Goal: Information Seeking & Learning: Learn about a topic

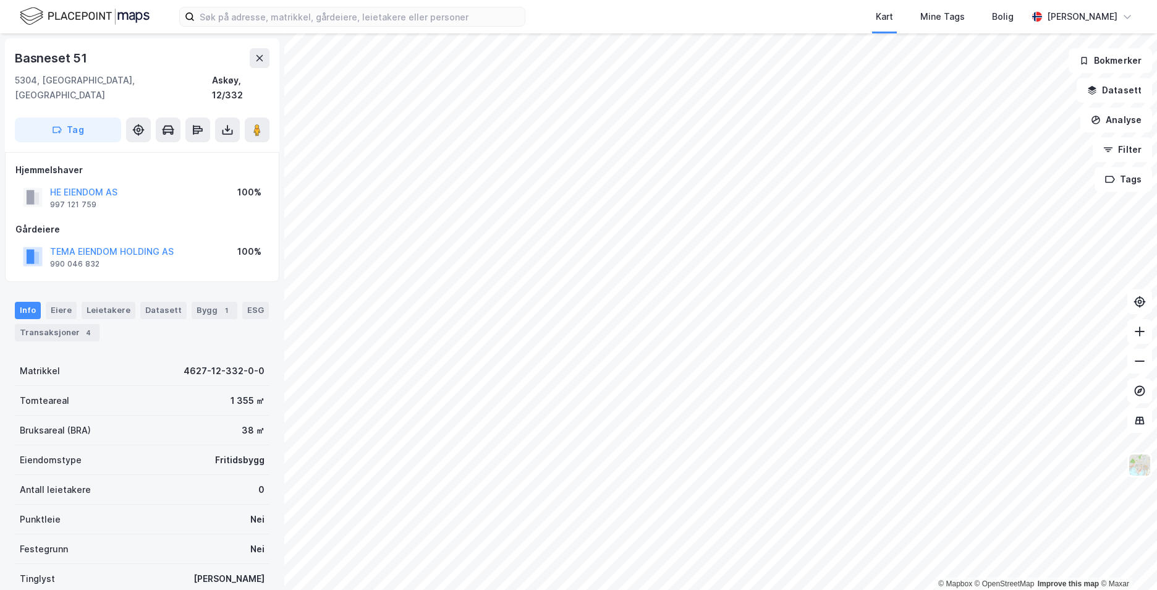
click at [82, 59] on div "Basneset 51" at bounding box center [52, 58] width 75 height 20
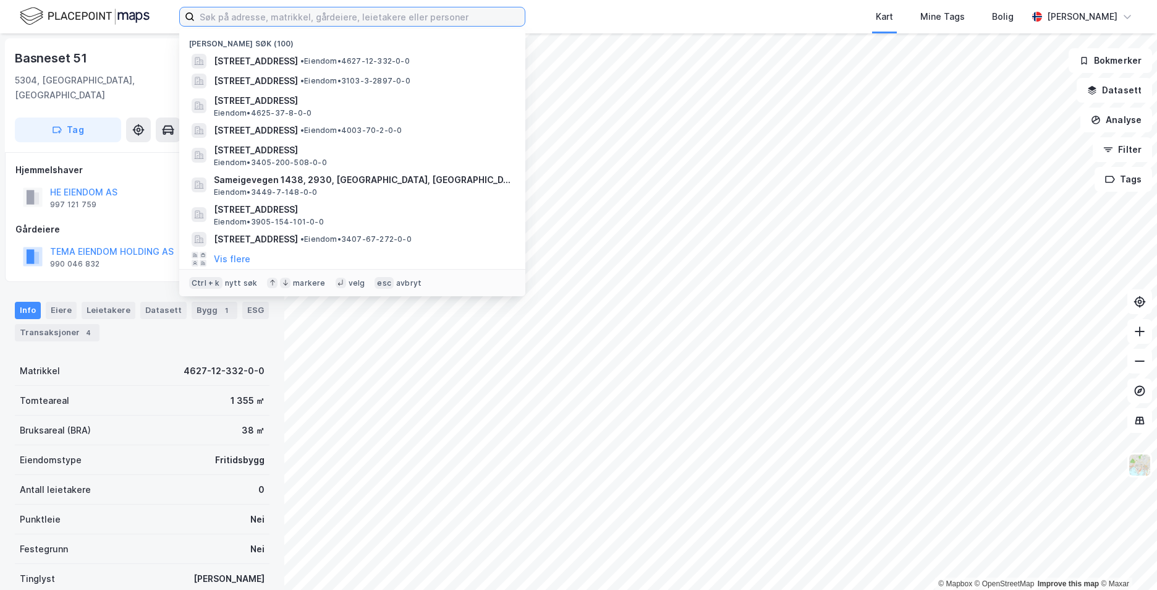
click at [251, 12] on input at bounding box center [360, 16] width 330 height 19
paste input "[STREET_ADDRESS]"
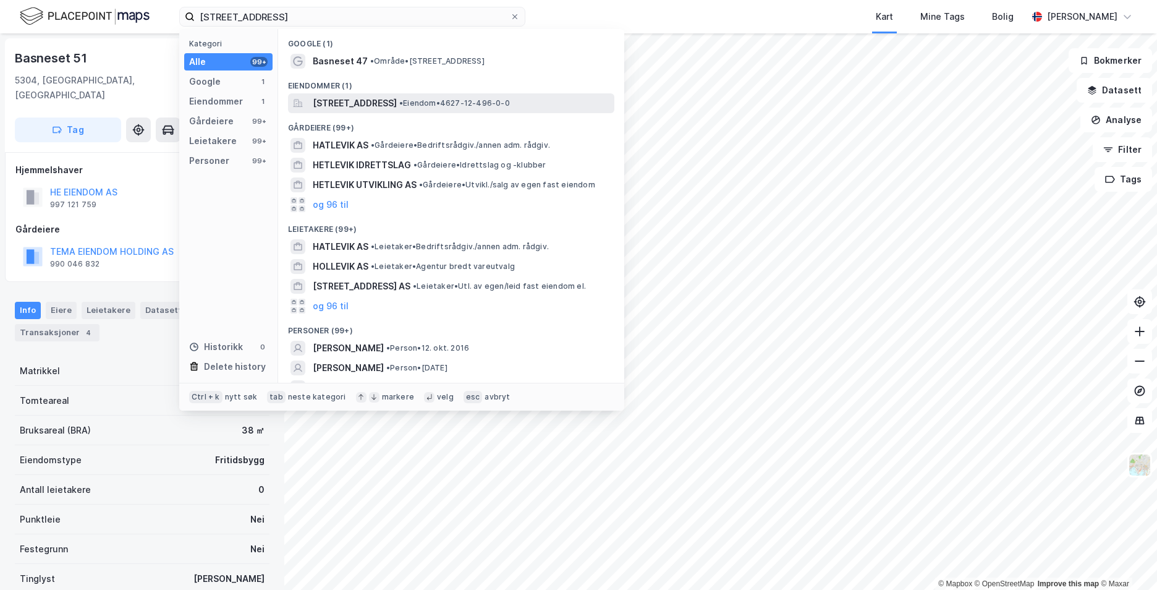
click at [396, 104] on span "[STREET_ADDRESS]" at bounding box center [355, 103] width 84 height 15
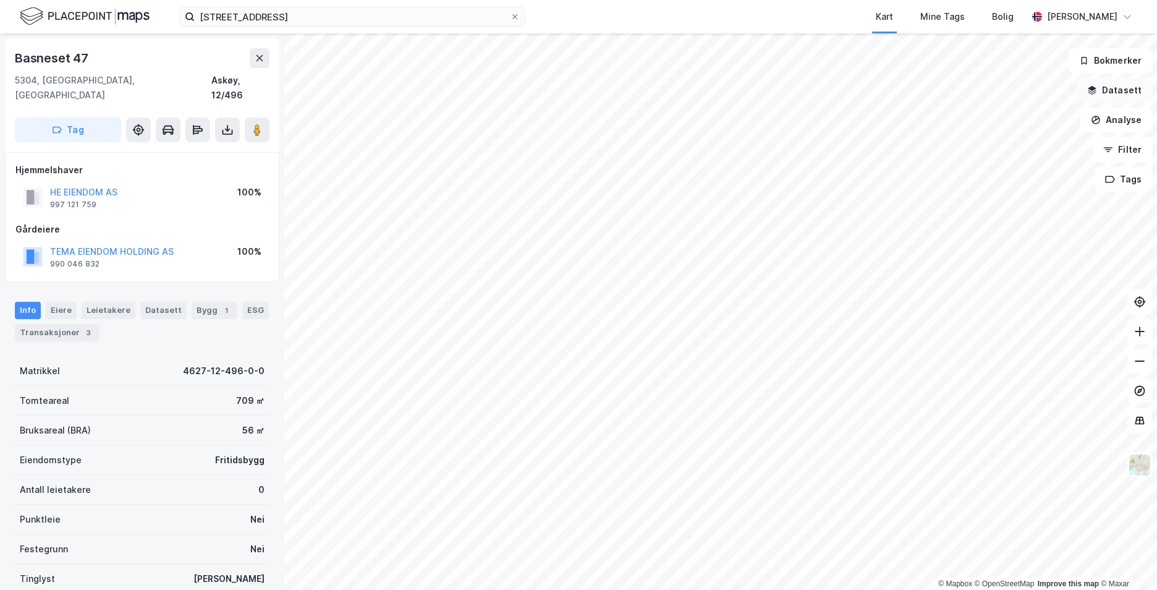
click at [1120, 101] on button "Datasett" at bounding box center [1114, 90] width 75 height 25
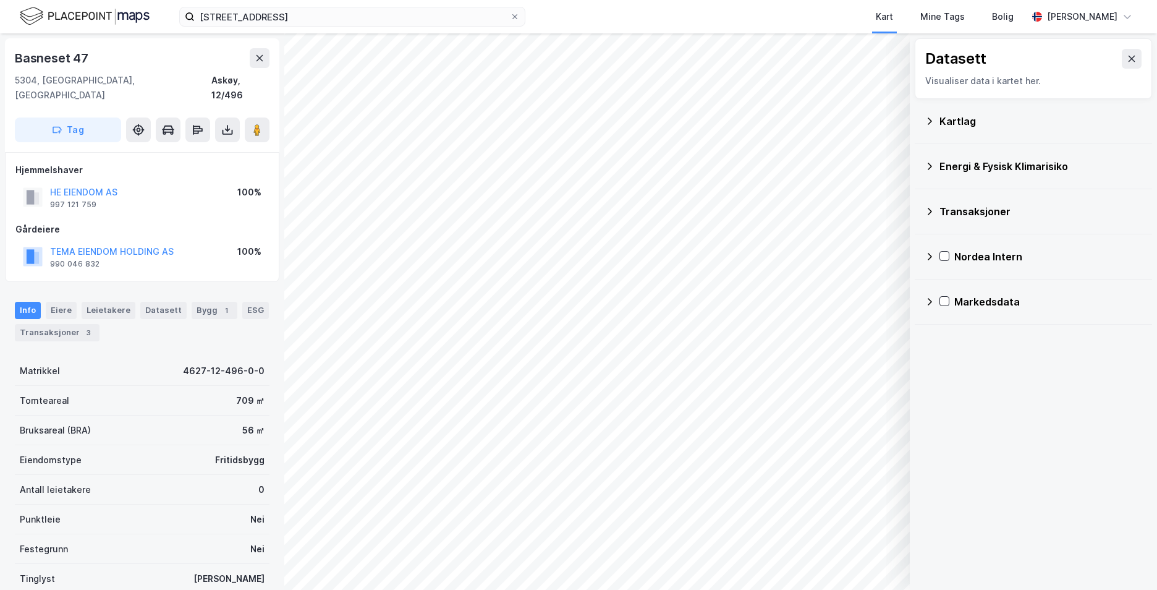
click at [933, 121] on icon at bounding box center [930, 121] width 10 height 10
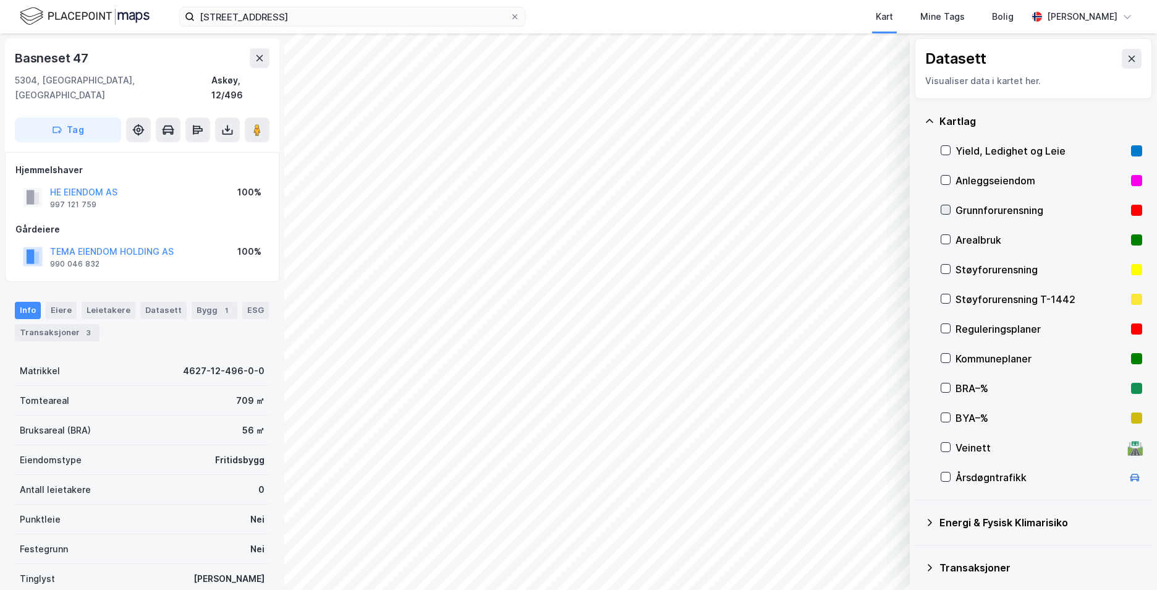
click at [944, 208] on icon at bounding box center [945, 209] width 9 height 9
click at [929, 121] on icon at bounding box center [930, 121] width 10 height 10
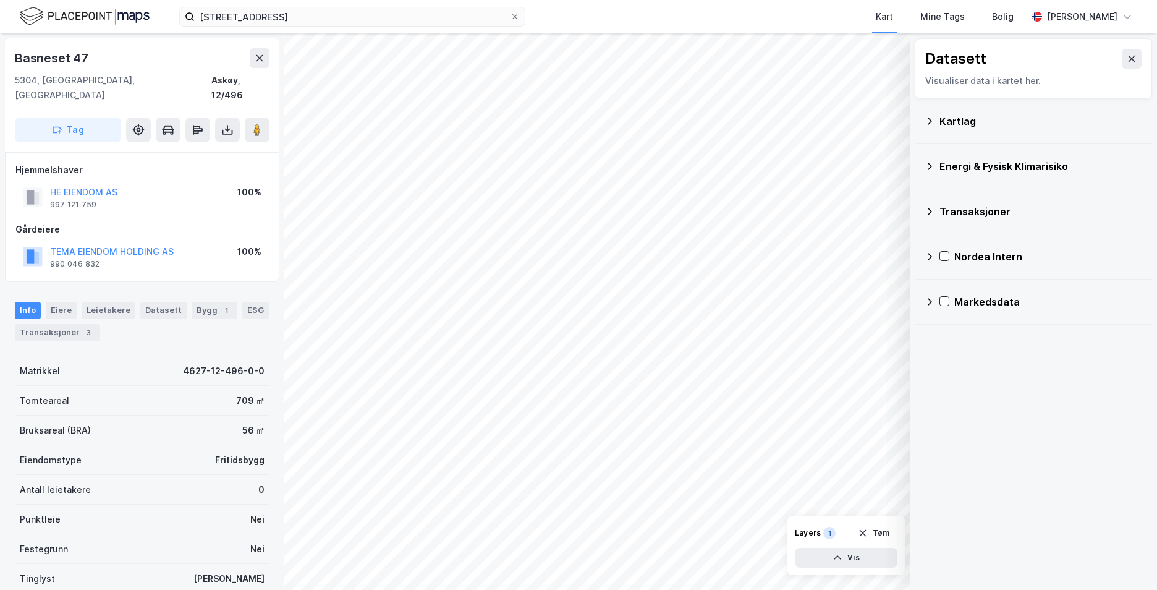
click at [929, 167] on icon at bounding box center [930, 166] width 10 height 10
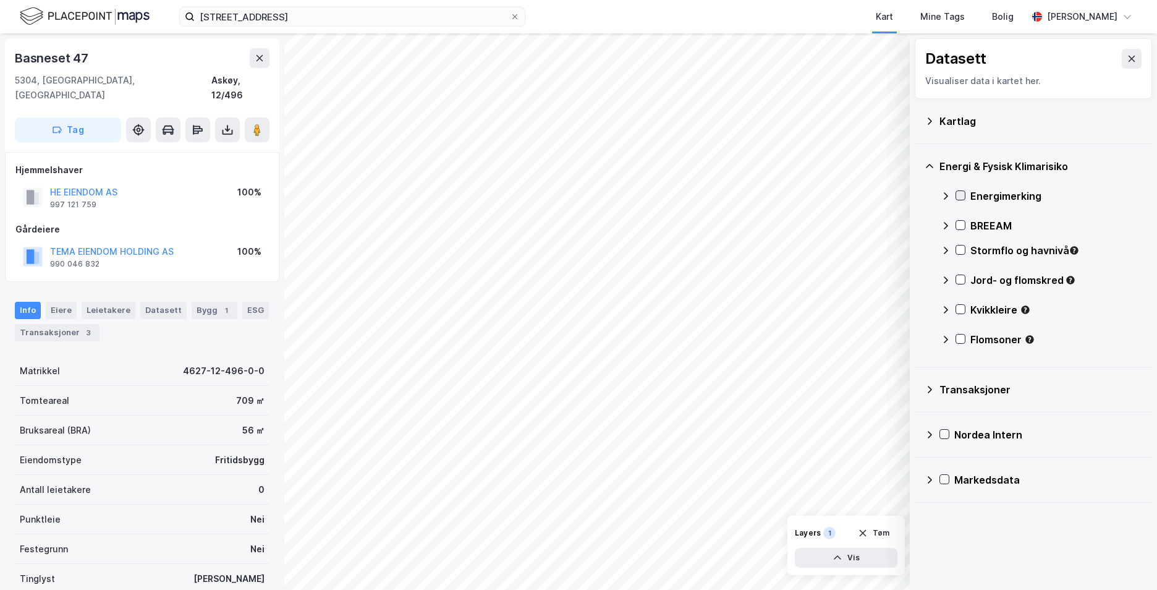
click at [960, 193] on icon at bounding box center [960, 195] width 9 height 9
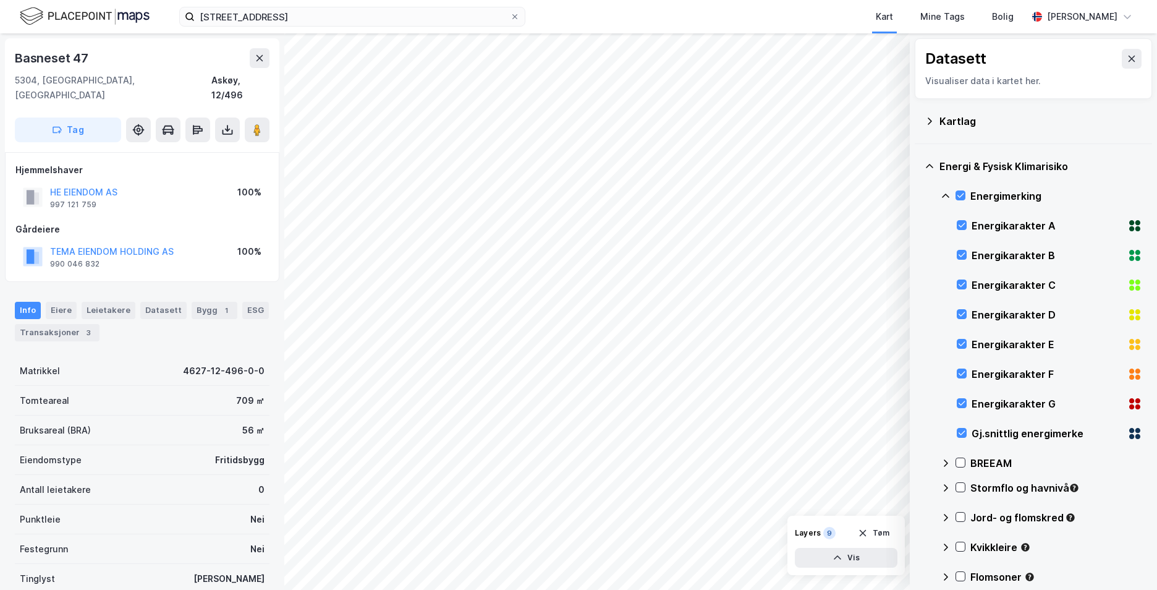
click at [927, 162] on icon at bounding box center [930, 166] width 10 height 10
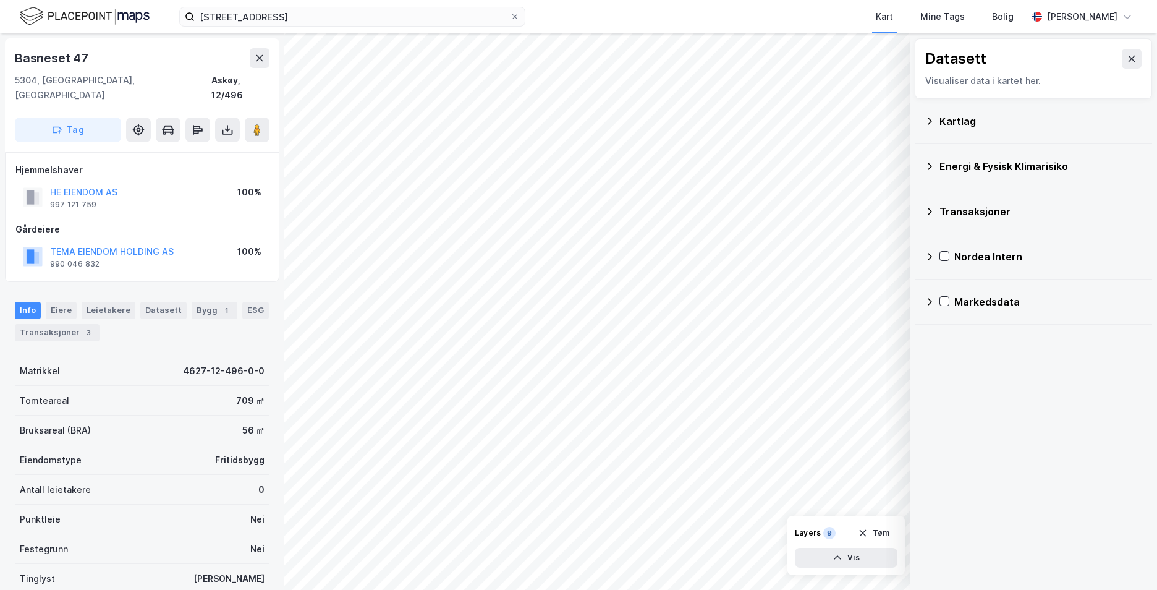
click at [933, 164] on icon at bounding box center [930, 166] width 10 height 10
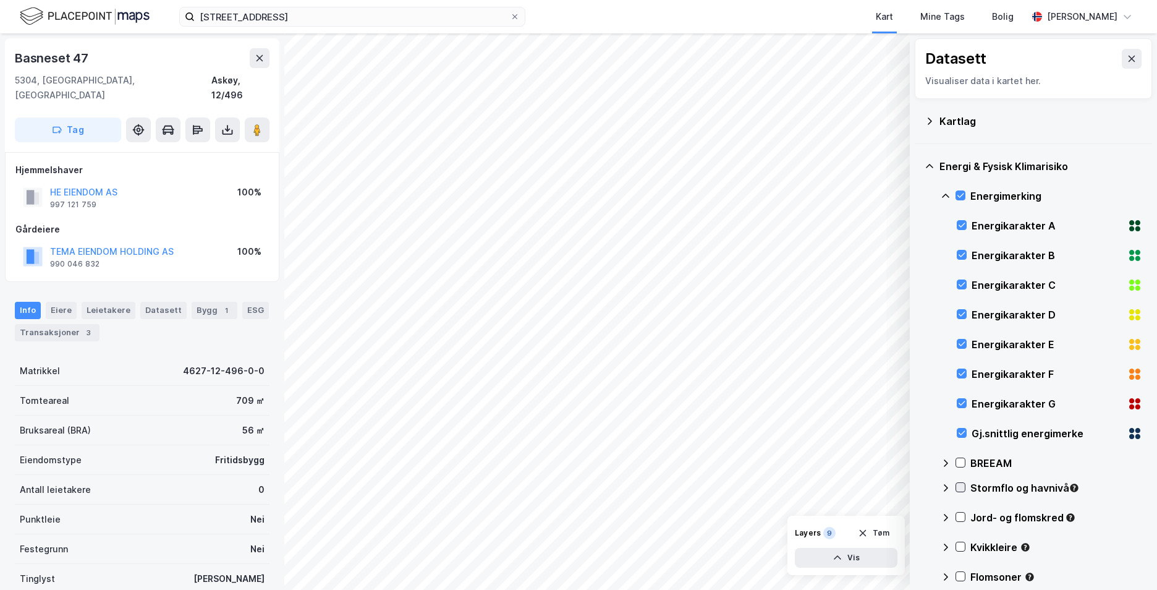
click at [960, 487] on icon at bounding box center [960, 487] width 9 height 9
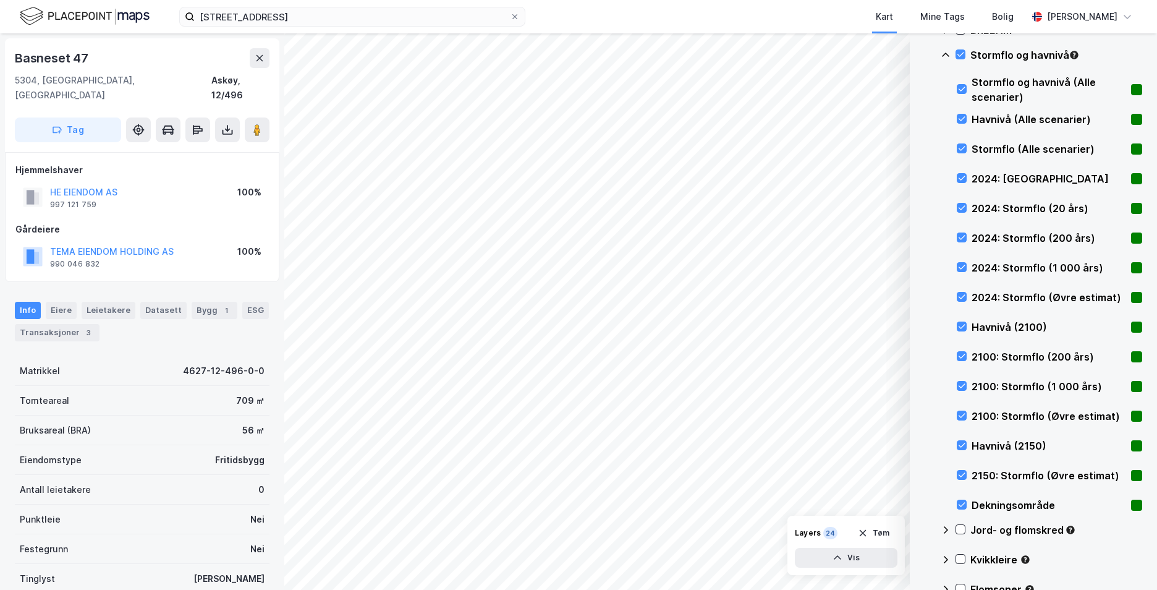
scroll to position [494, 0]
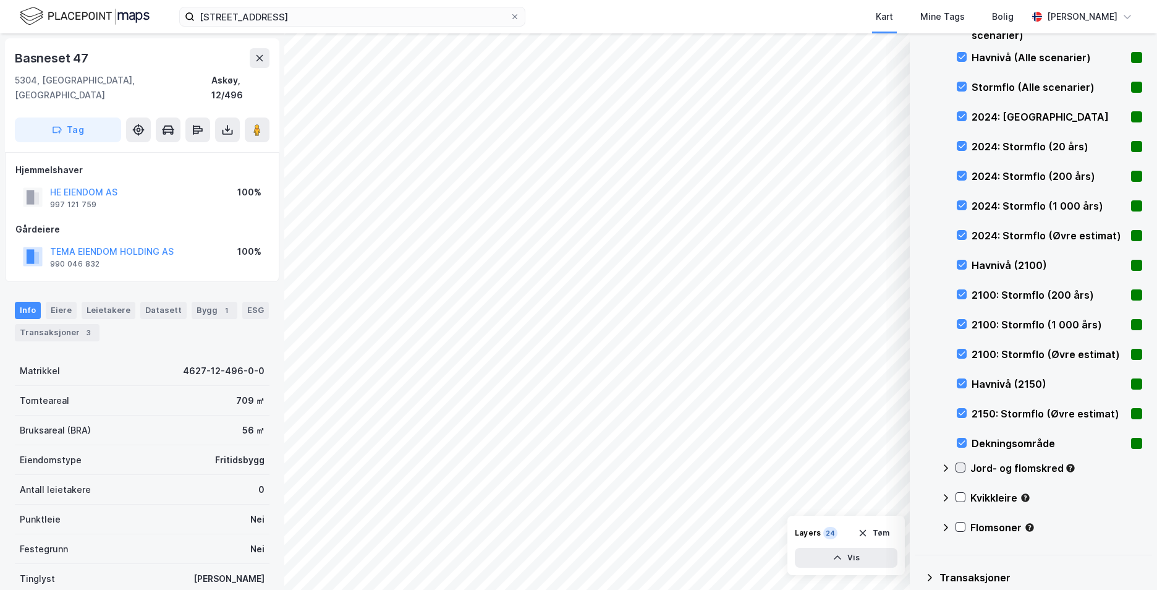
click at [962, 470] on icon at bounding box center [960, 467] width 9 height 9
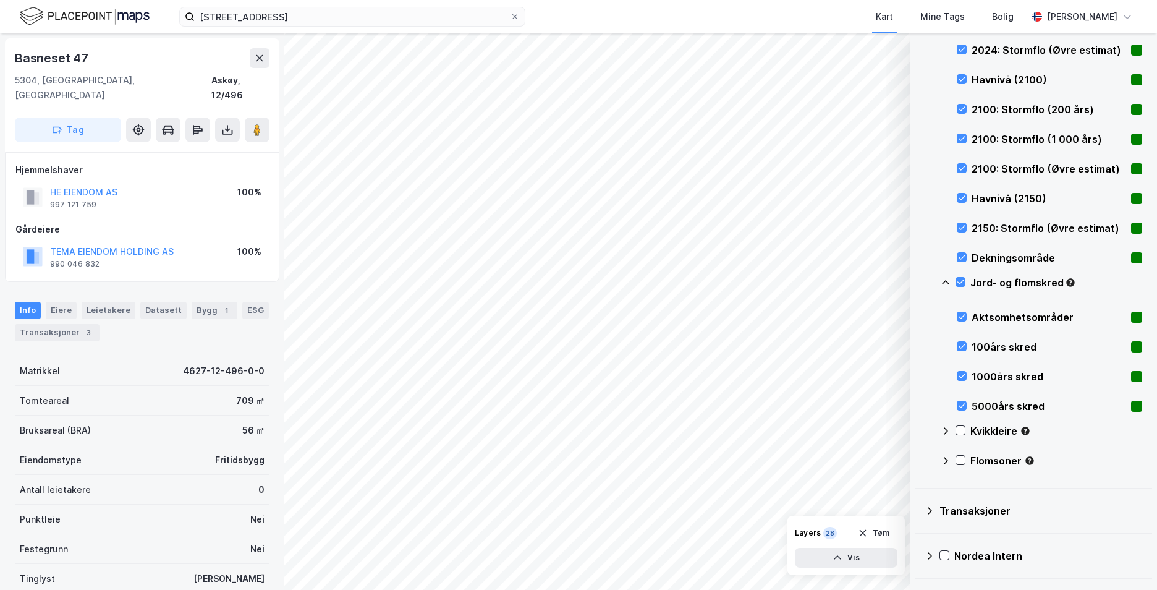
scroll to position [719, 0]
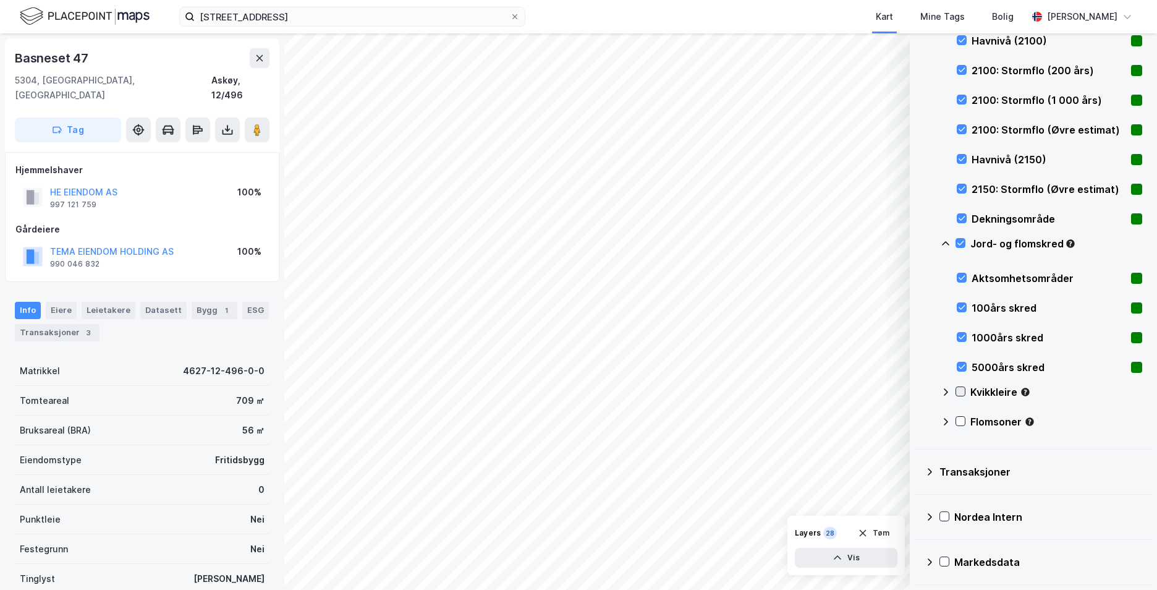
click at [963, 389] on icon at bounding box center [960, 391] width 9 height 9
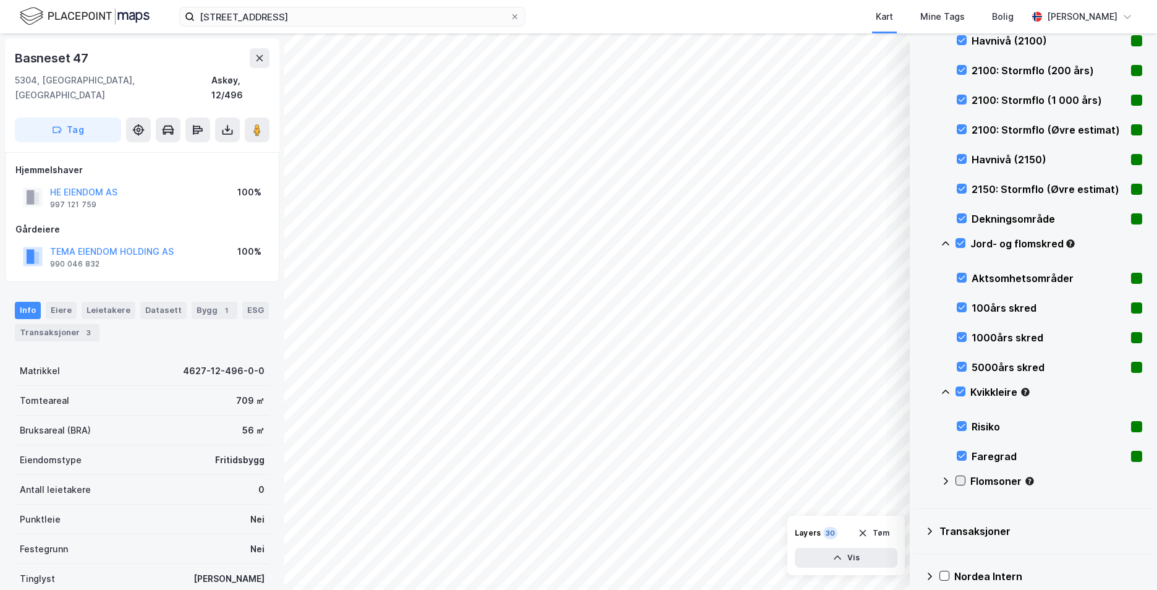
click at [963, 483] on icon at bounding box center [960, 480] width 9 height 9
click at [950, 481] on icon at bounding box center [946, 481] width 10 height 10
click at [943, 389] on icon at bounding box center [946, 392] width 10 height 10
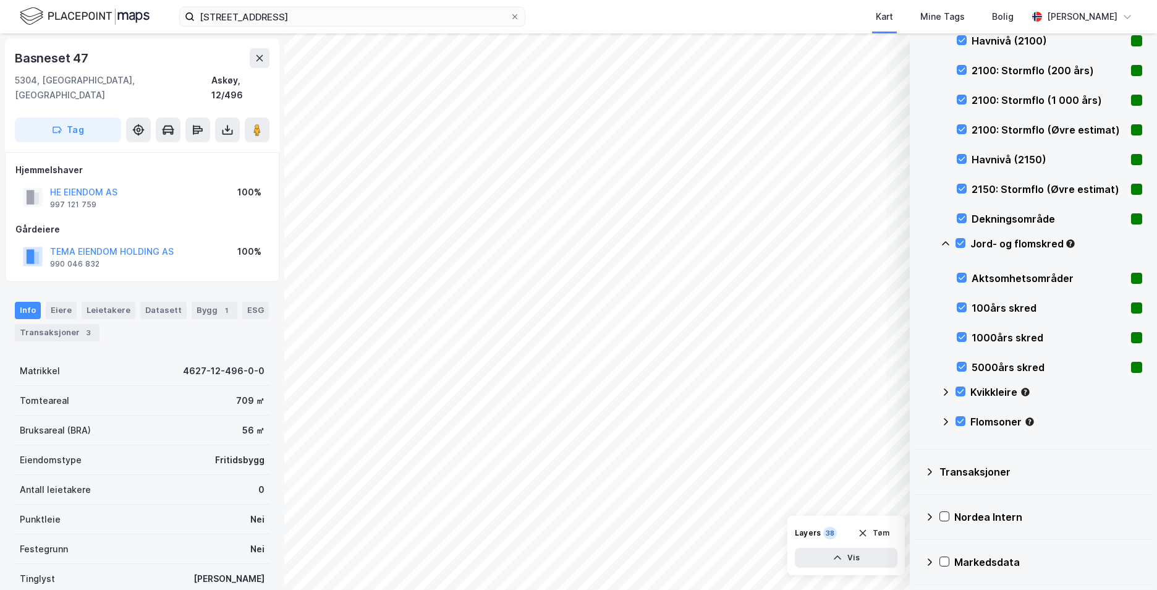
click at [943, 243] on icon at bounding box center [945, 243] width 7 height 4
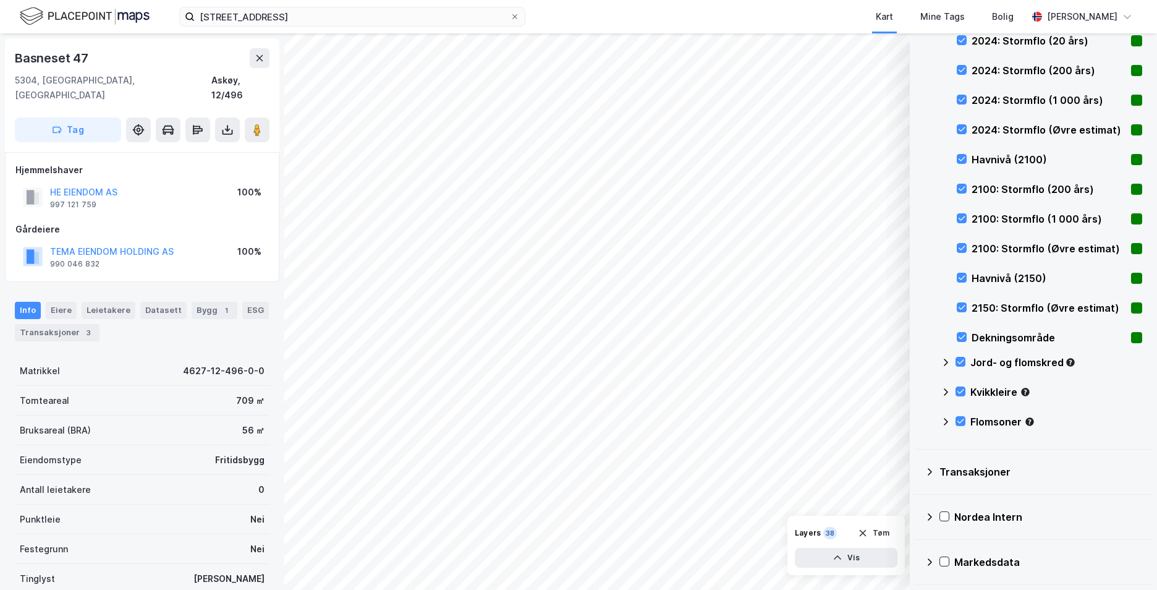
scroll to position [415, 0]
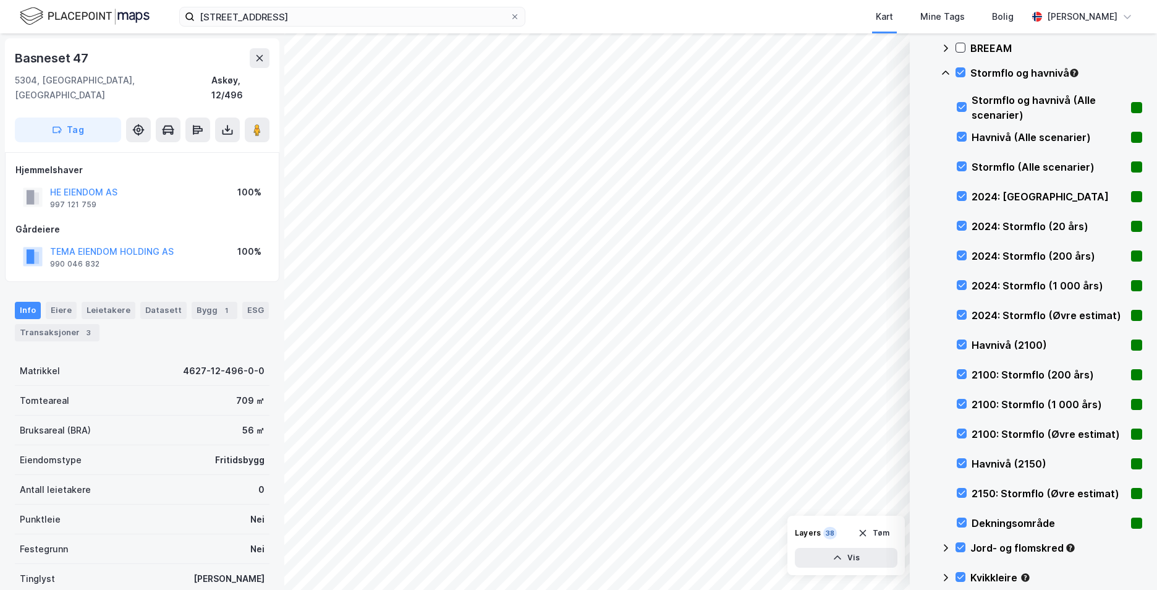
click at [949, 69] on icon at bounding box center [946, 73] width 10 height 10
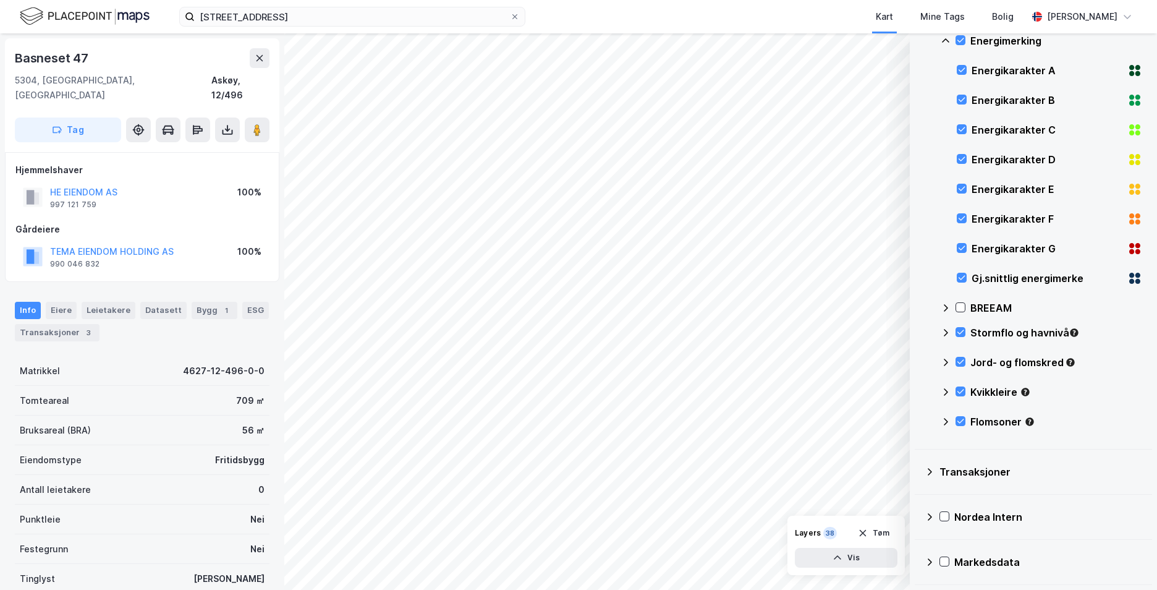
scroll to position [32, 0]
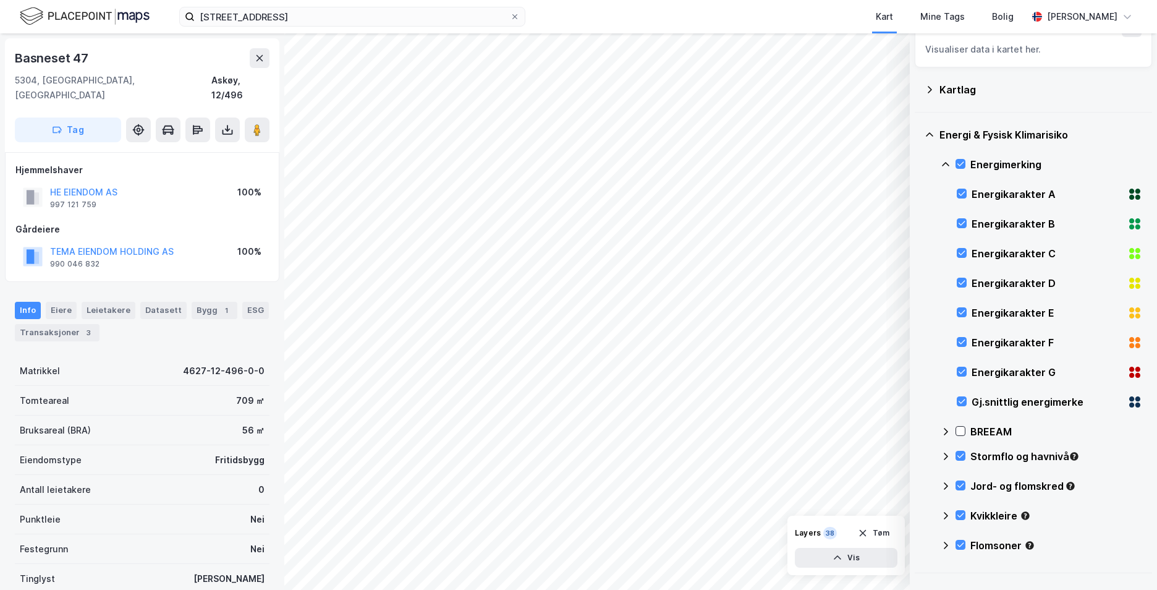
click at [946, 161] on icon at bounding box center [946, 164] width 10 height 10
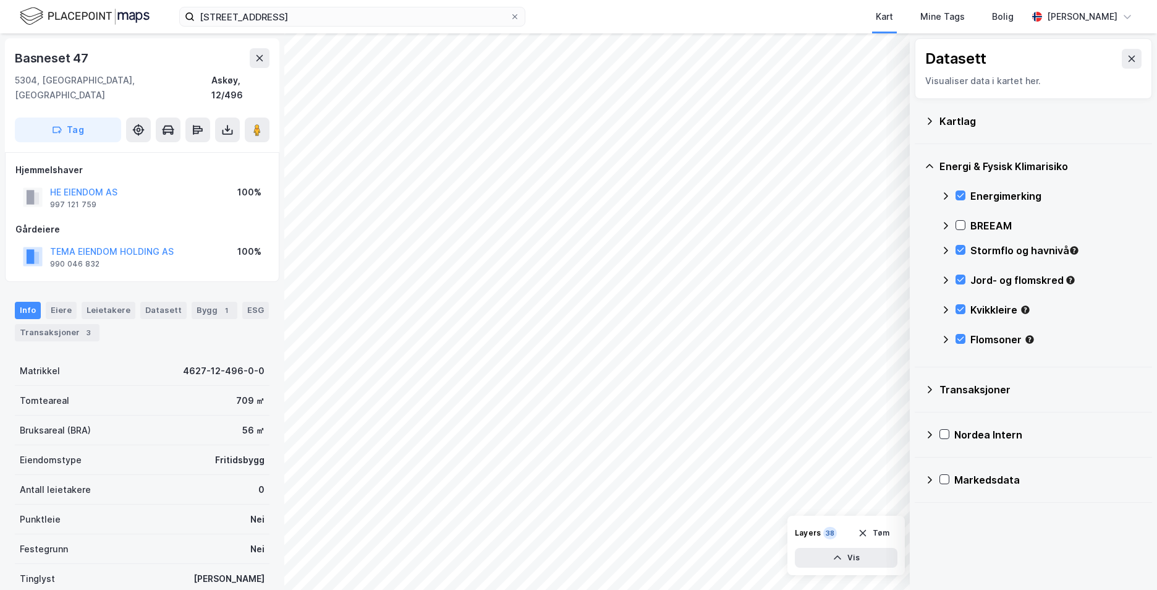
scroll to position [0, 0]
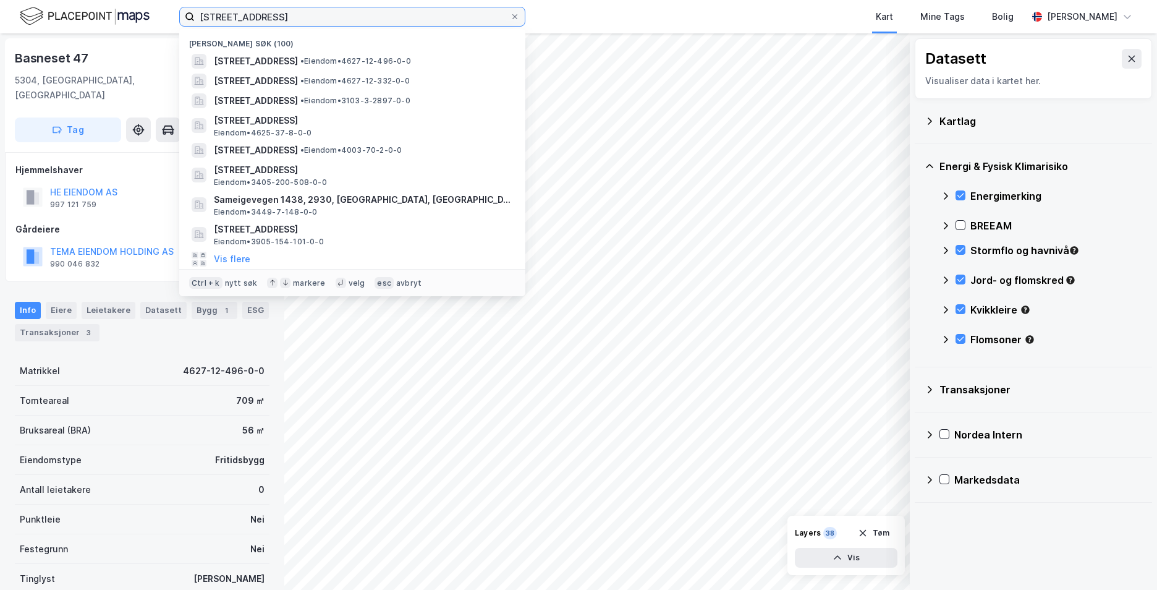
drag, startPoint x: 332, startPoint y: 22, endPoint x: 213, endPoint y: 20, distance: 119.9
click at [213, 20] on input "[STREET_ADDRESS]" at bounding box center [352, 16] width 315 height 19
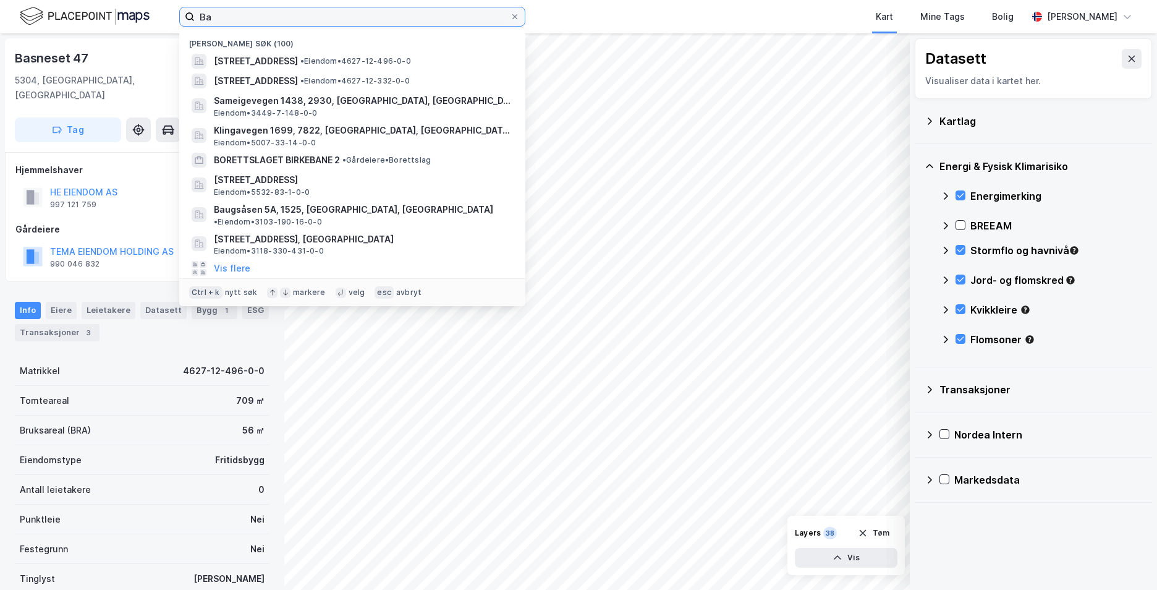
type input "B"
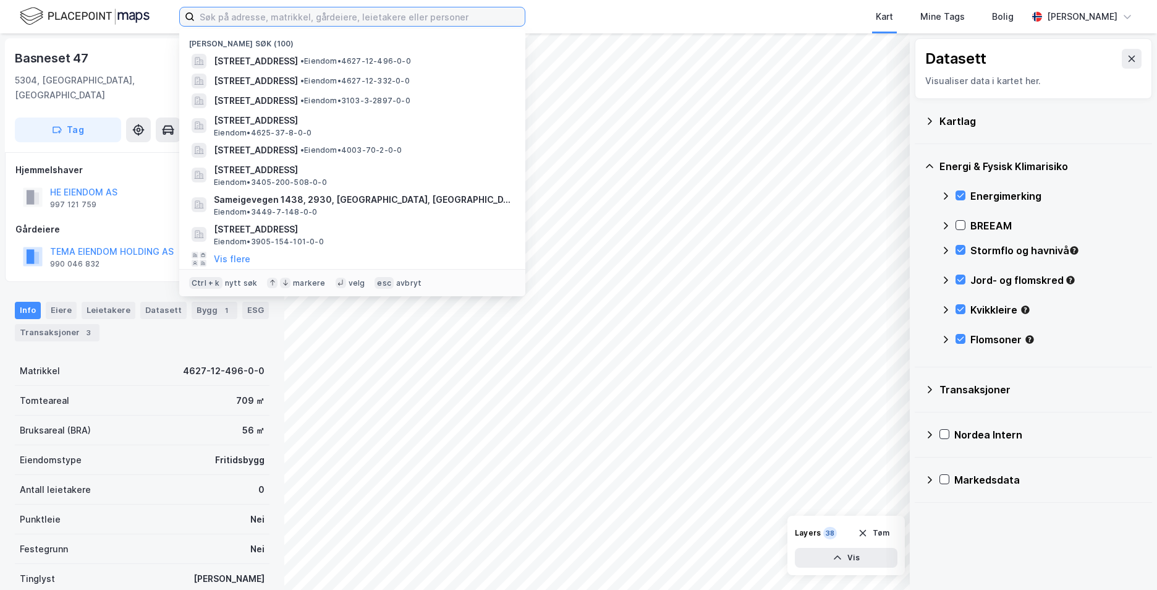
paste input "[STREET_ADDRESS]."
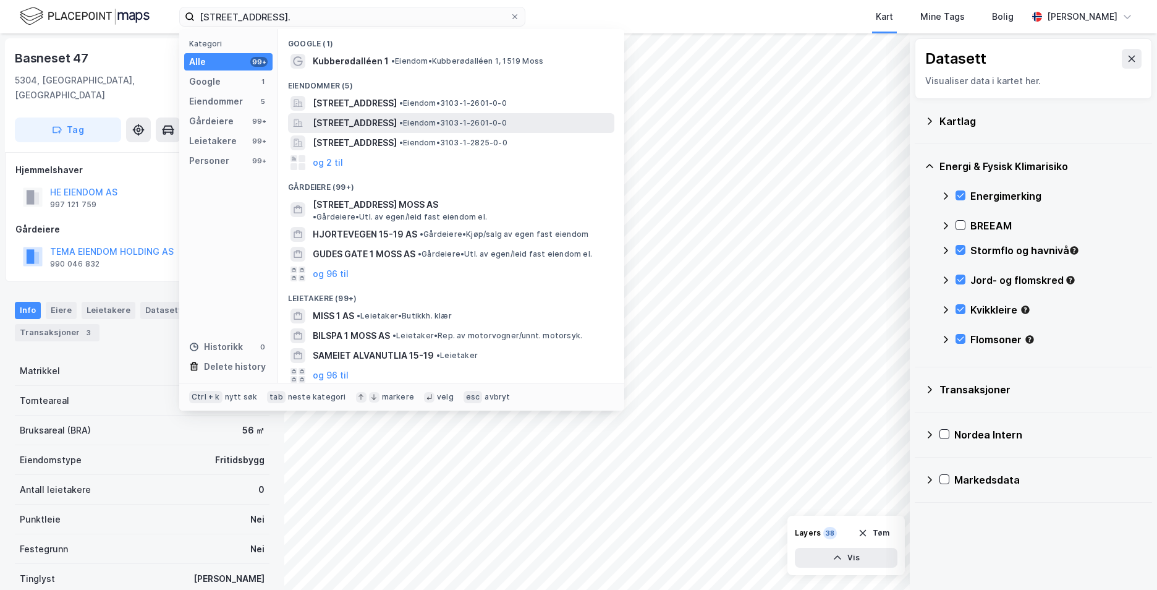
click at [352, 114] on div "[STREET_ADDRESS][PERSON_NAME] • Eiendom • 3103-1-2601-0-0" at bounding box center [451, 123] width 326 height 20
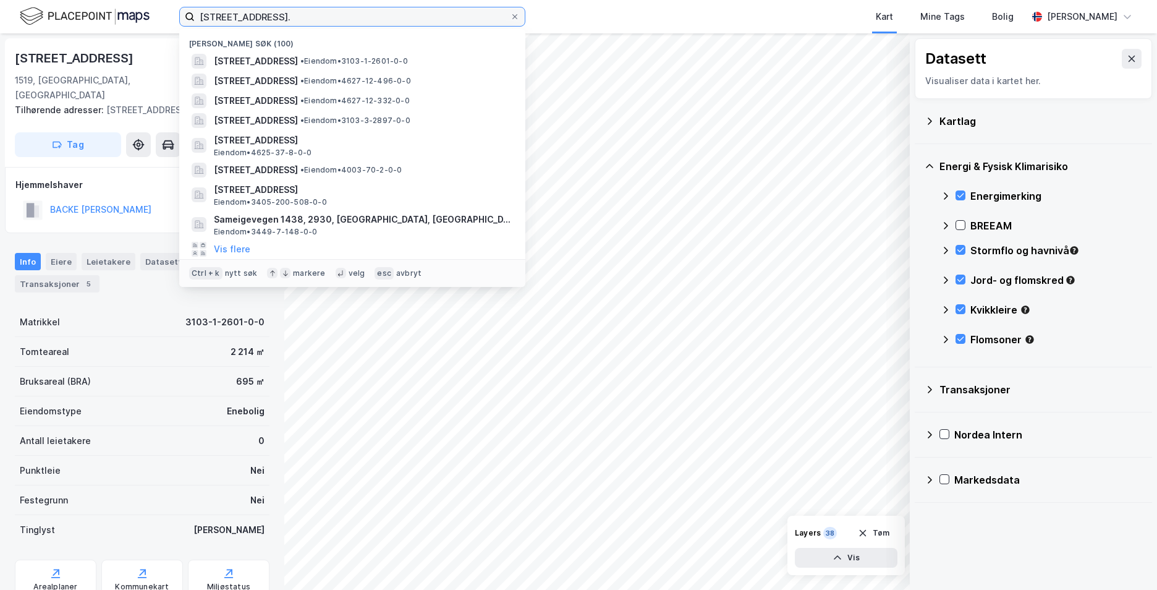
click at [346, 15] on input "[STREET_ADDRESS]." at bounding box center [352, 16] width 315 height 19
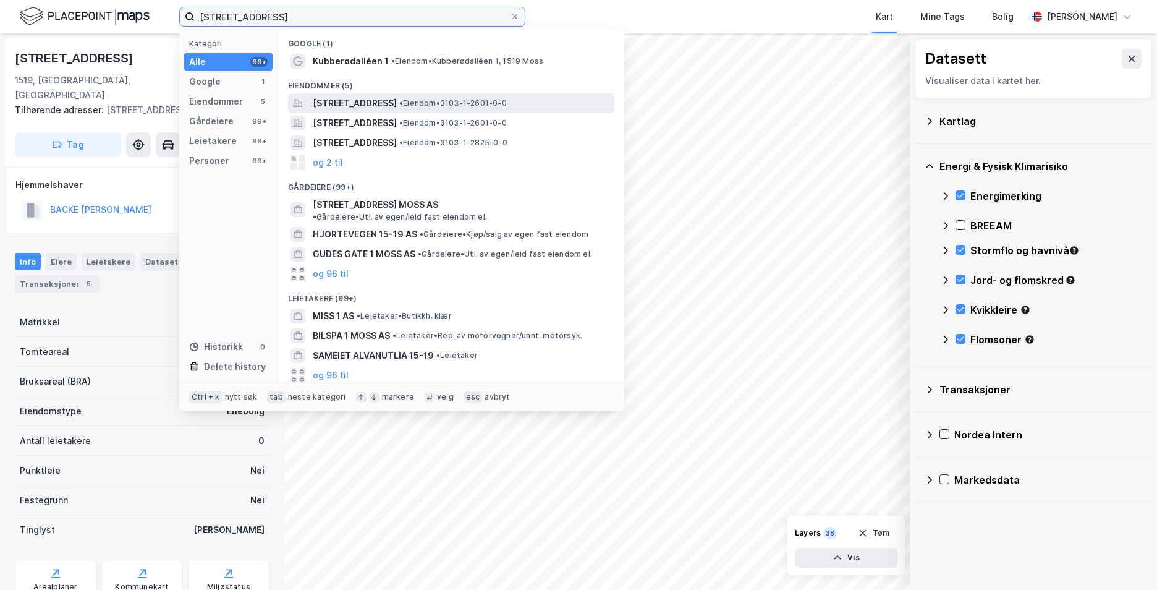
type input "[STREET_ADDRESS]"
click at [355, 107] on span "[STREET_ADDRESS]" at bounding box center [355, 103] width 84 height 15
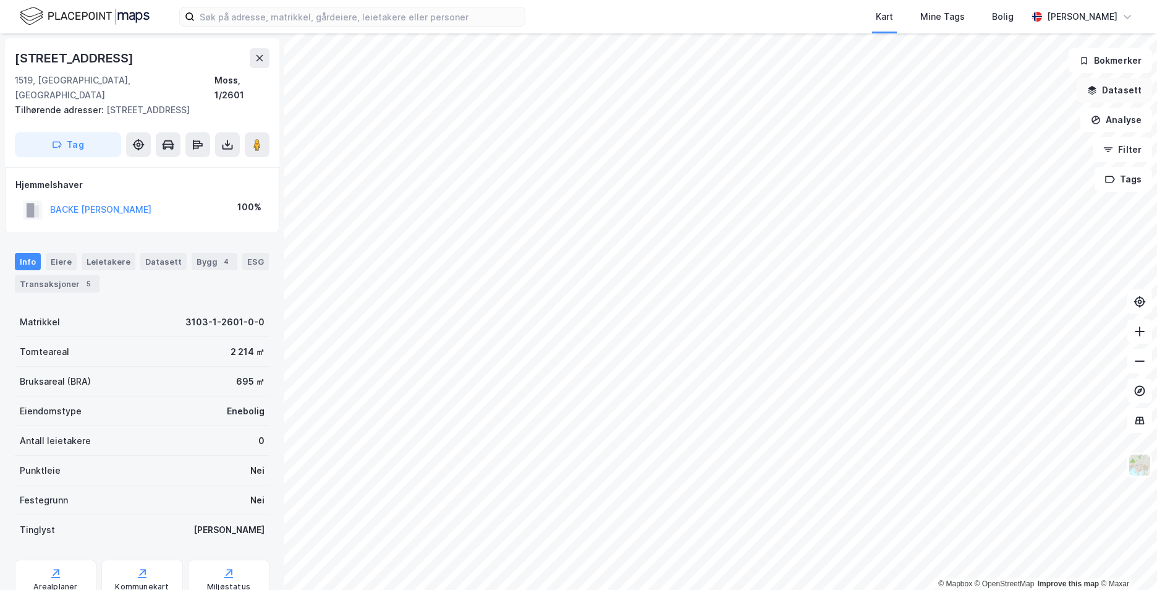
click at [1105, 91] on button "Datasett" at bounding box center [1114, 90] width 75 height 25
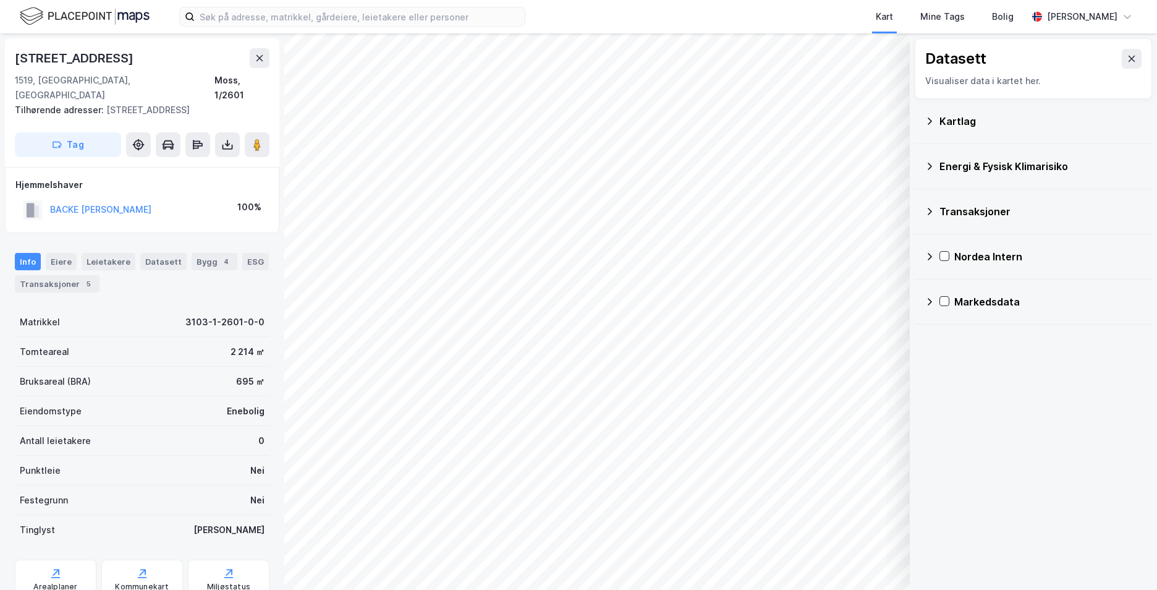
click at [933, 119] on icon at bounding box center [930, 121] width 10 height 10
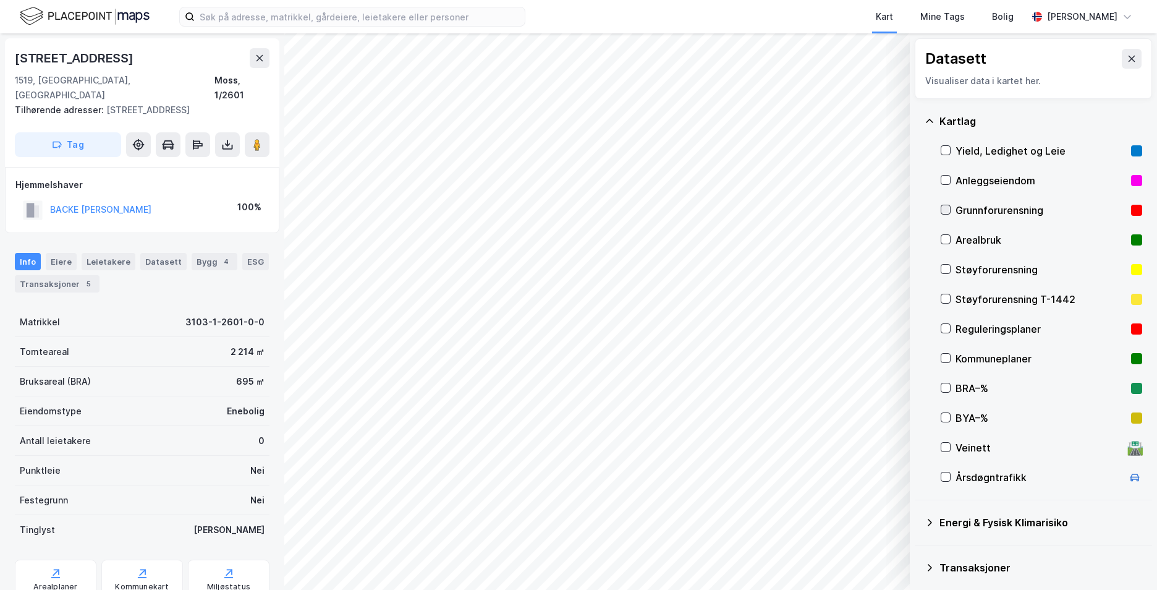
click at [946, 207] on icon at bounding box center [945, 209] width 9 height 9
click at [932, 118] on icon at bounding box center [930, 121] width 10 height 10
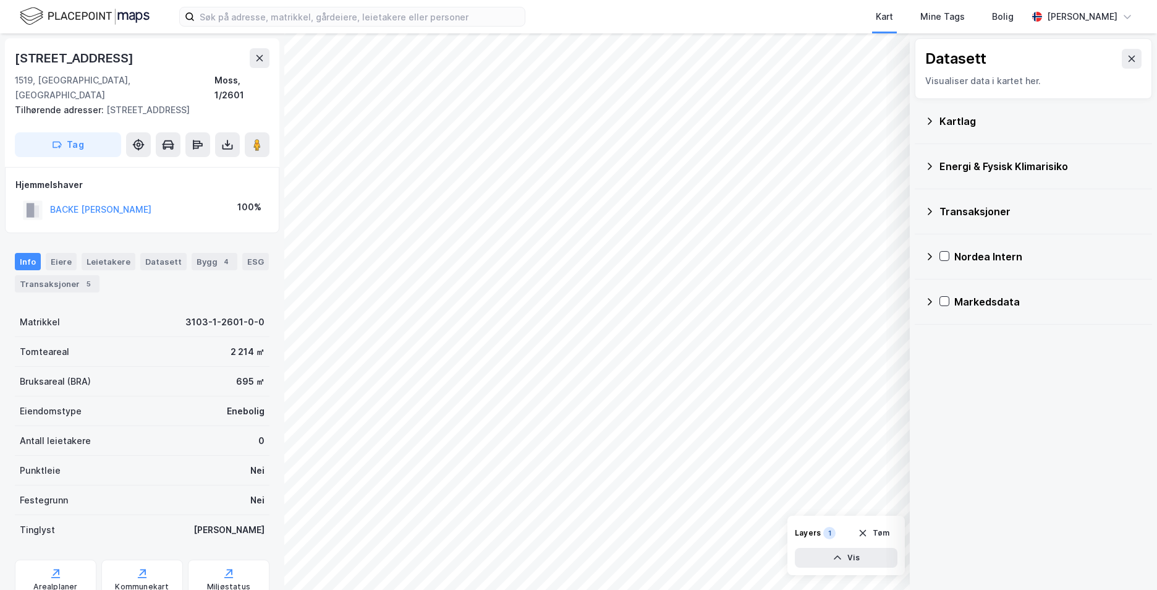
click at [931, 163] on icon at bounding box center [930, 166] width 10 height 10
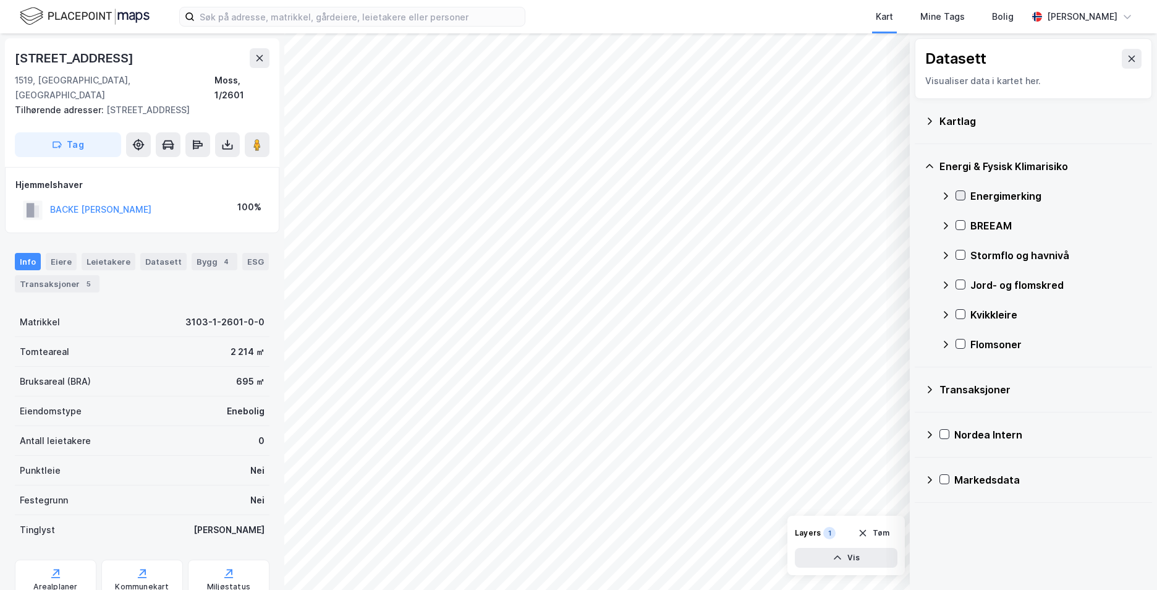
click at [958, 193] on icon at bounding box center [960, 195] width 9 height 9
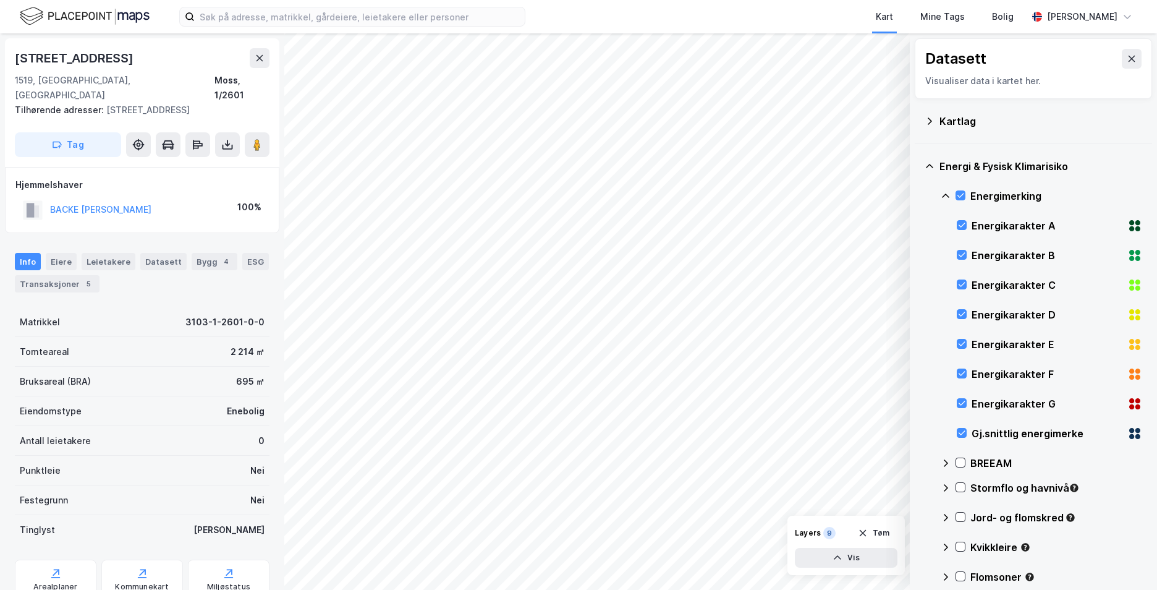
click at [928, 165] on icon at bounding box center [929, 166] width 7 height 4
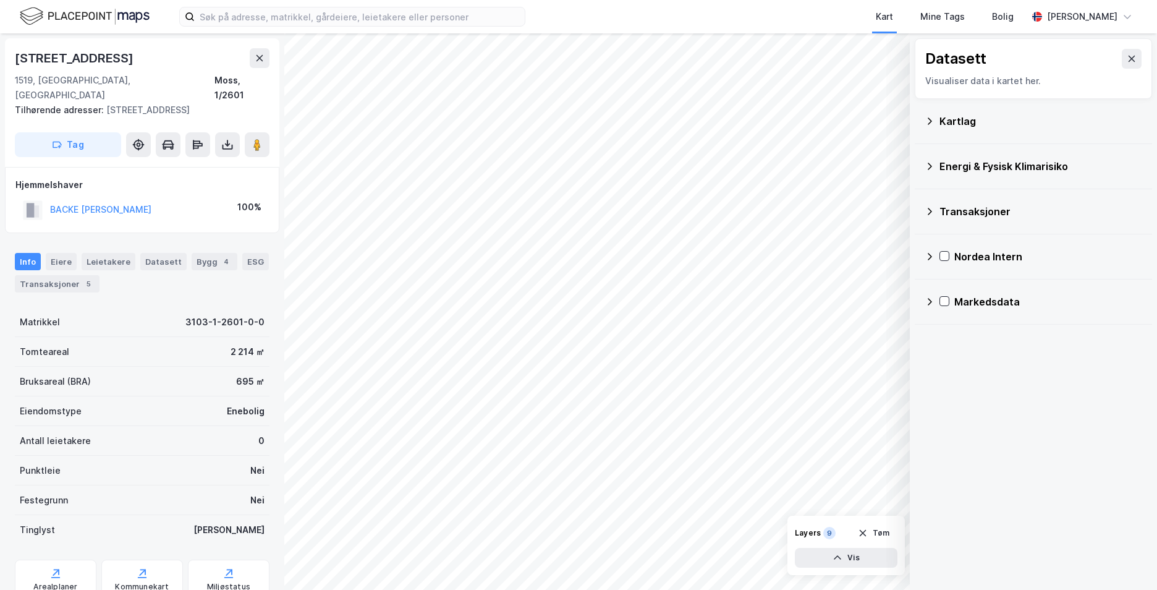
click at [931, 170] on icon at bounding box center [930, 166] width 10 height 10
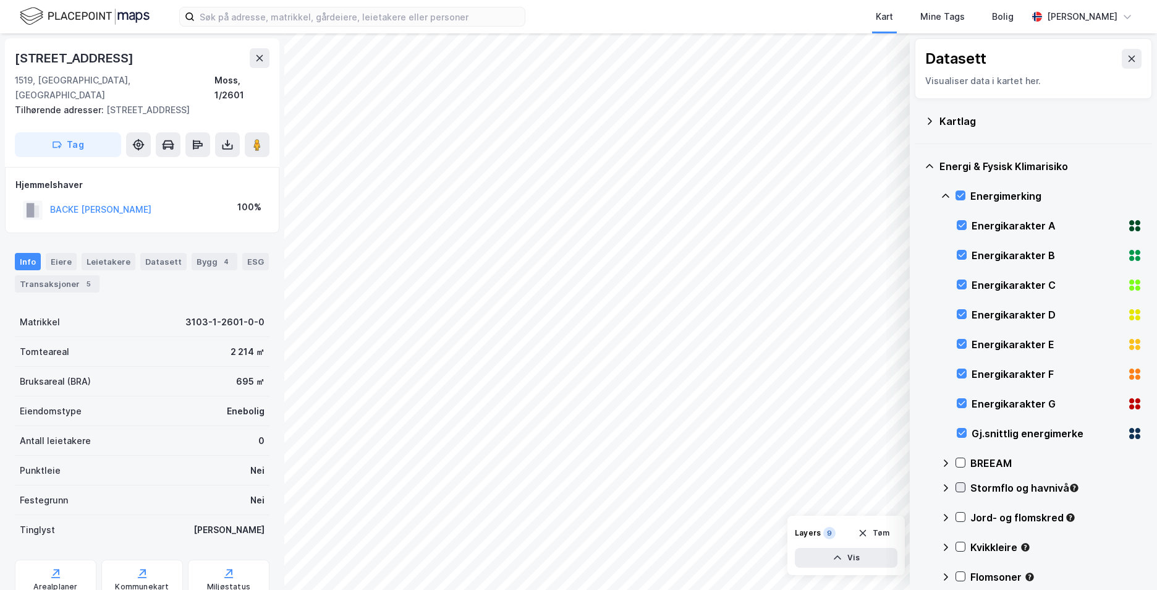
click at [962, 489] on icon at bounding box center [960, 487] width 9 height 9
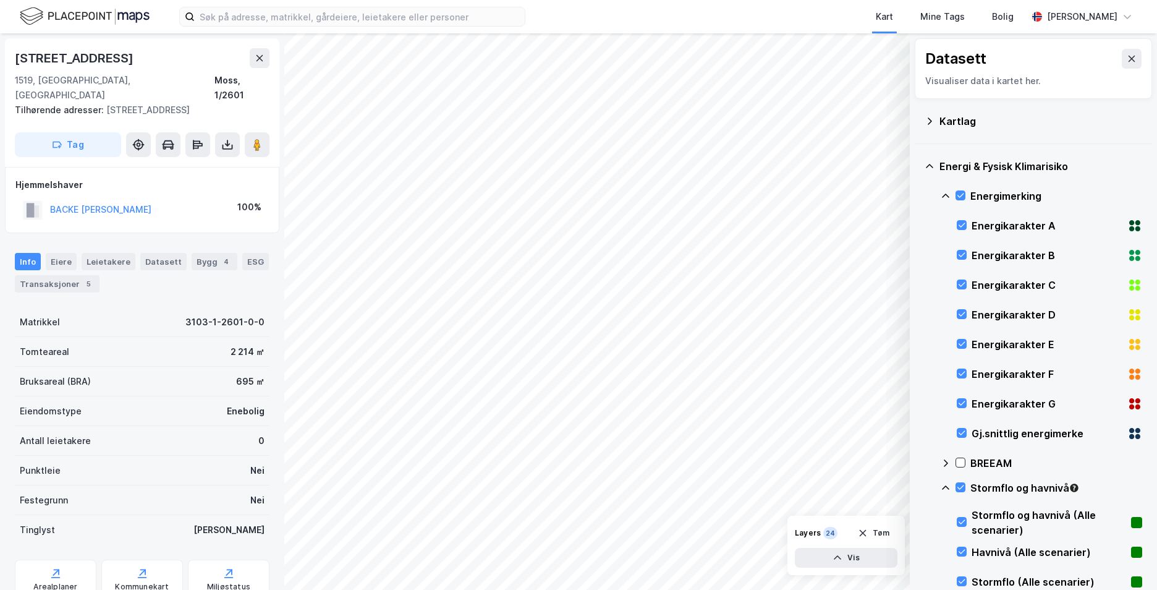
click at [945, 195] on icon at bounding box center [945, 195] width 7 height 4
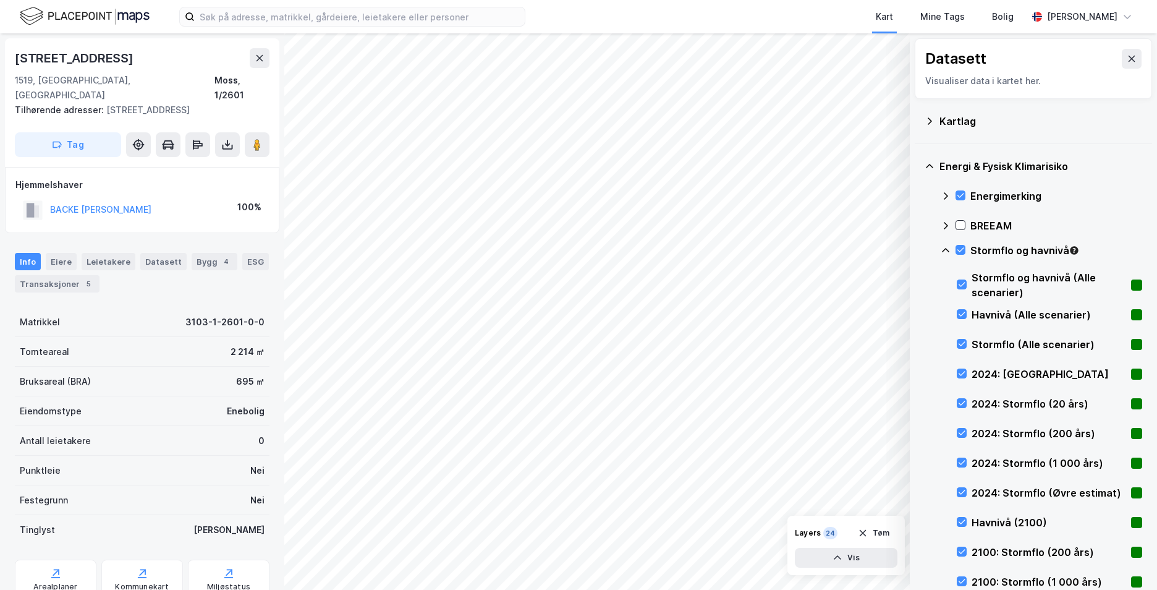
click at [947, 251] on icon at bounding box center [946, 250] width 10 height 10
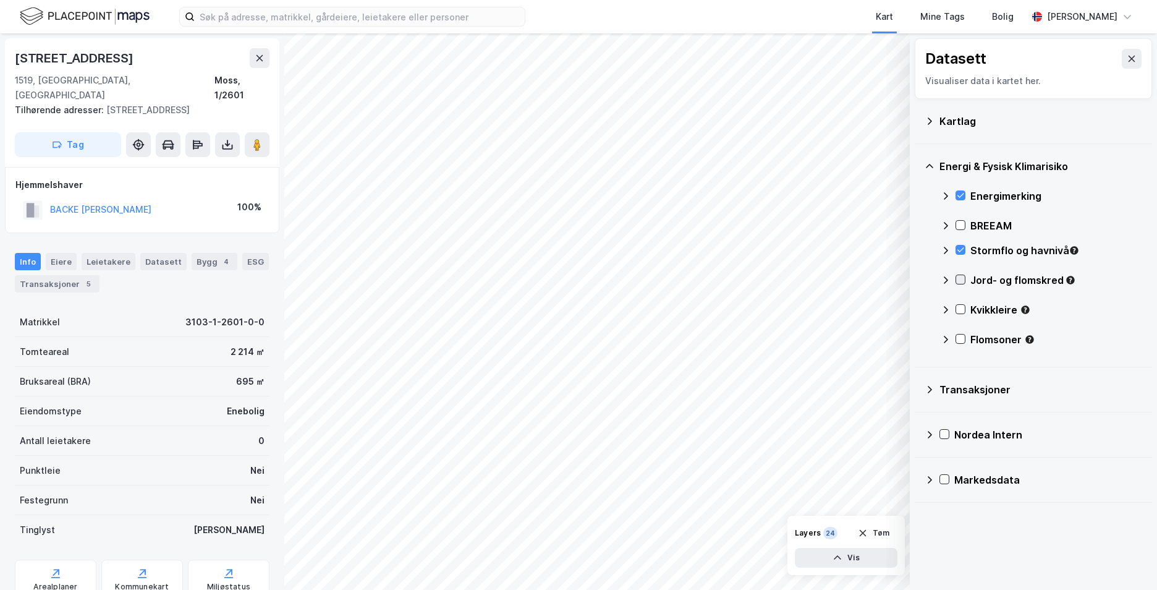
click at [960, 279] on icon at bounding box center [960, 279] width 9 height 9
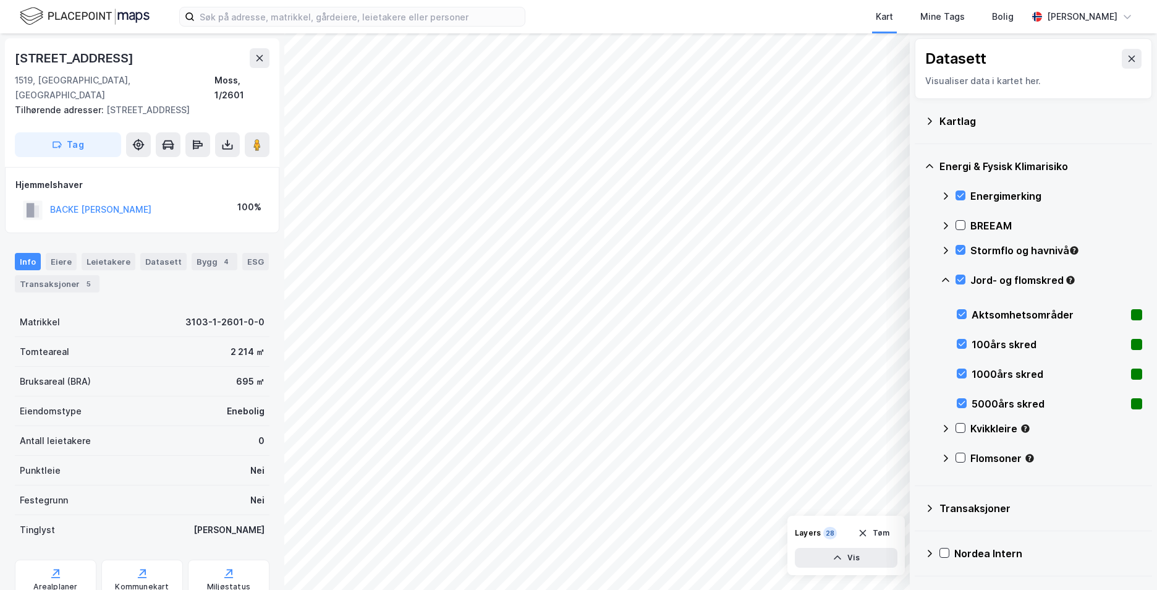
click at [951, 278] on div "Jord- og flomskred" at bounding box center [1041, 285] width 201 height 30
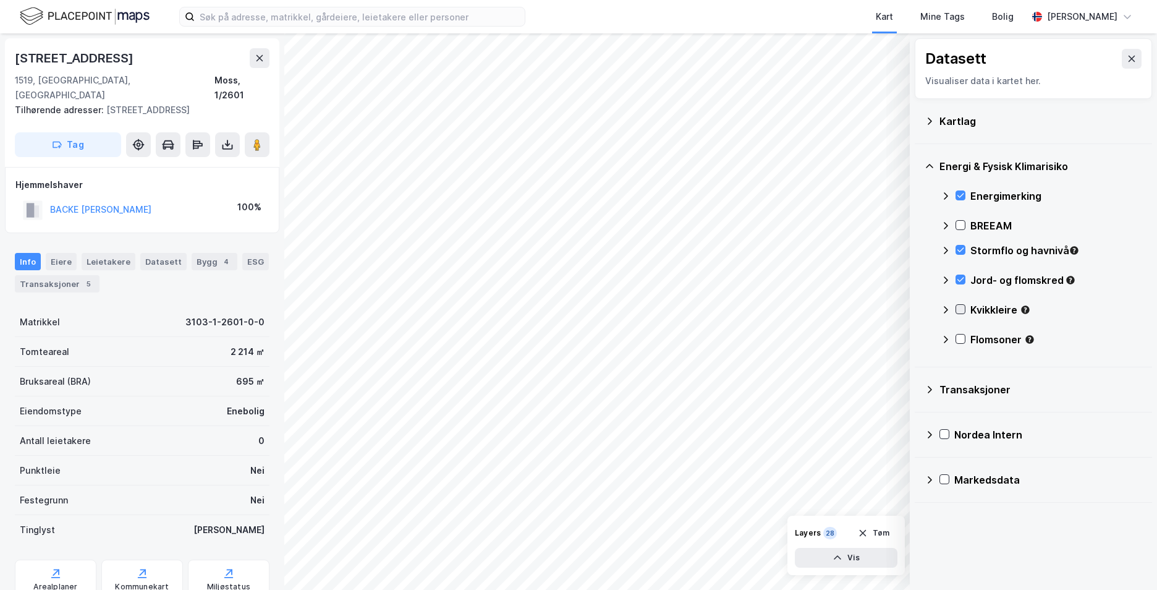
click at [961, 305] on icon at bounding box center [960, 309] width 9 height 9
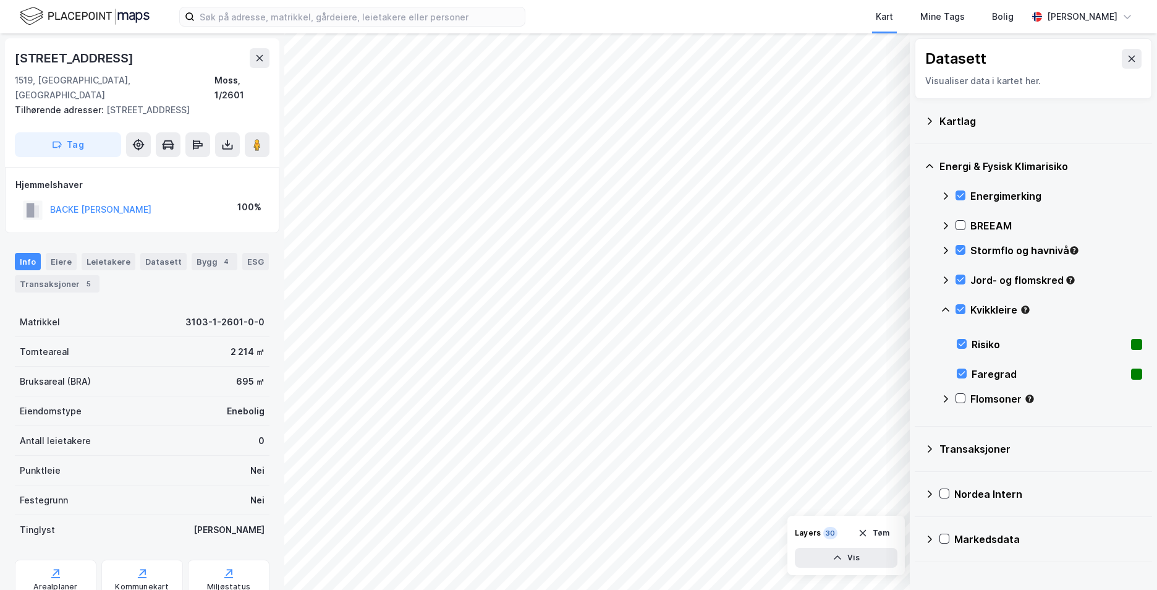
click at [947, 306] on icon at bounding box center [946, 310] width 10 height 10
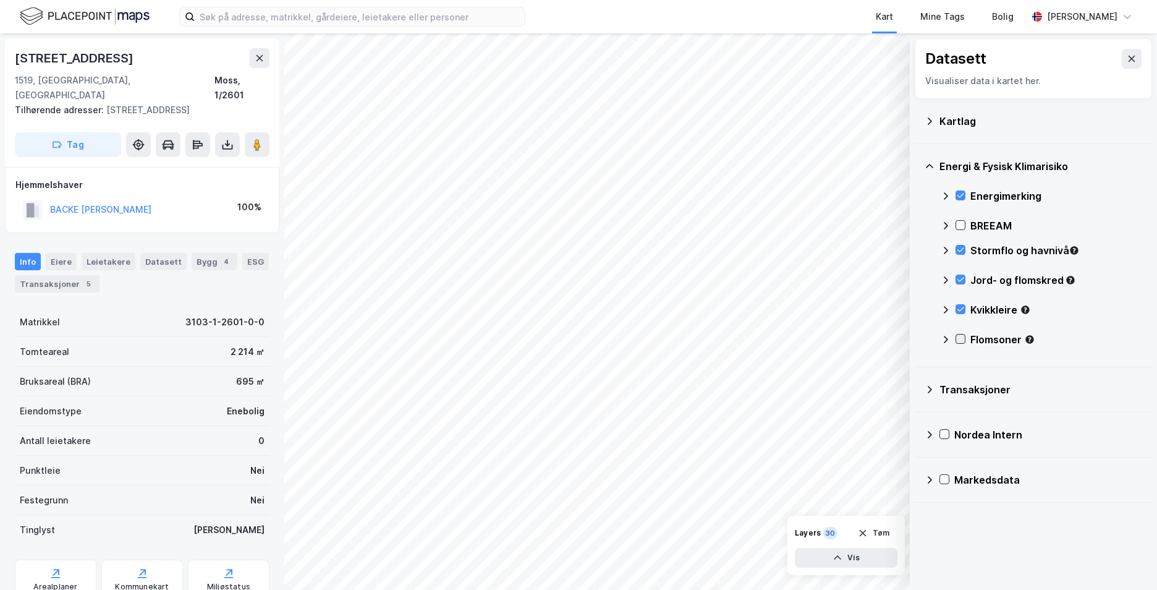
click at [962, 336] on icon at bounding box center [960, 338] width 9 height 9
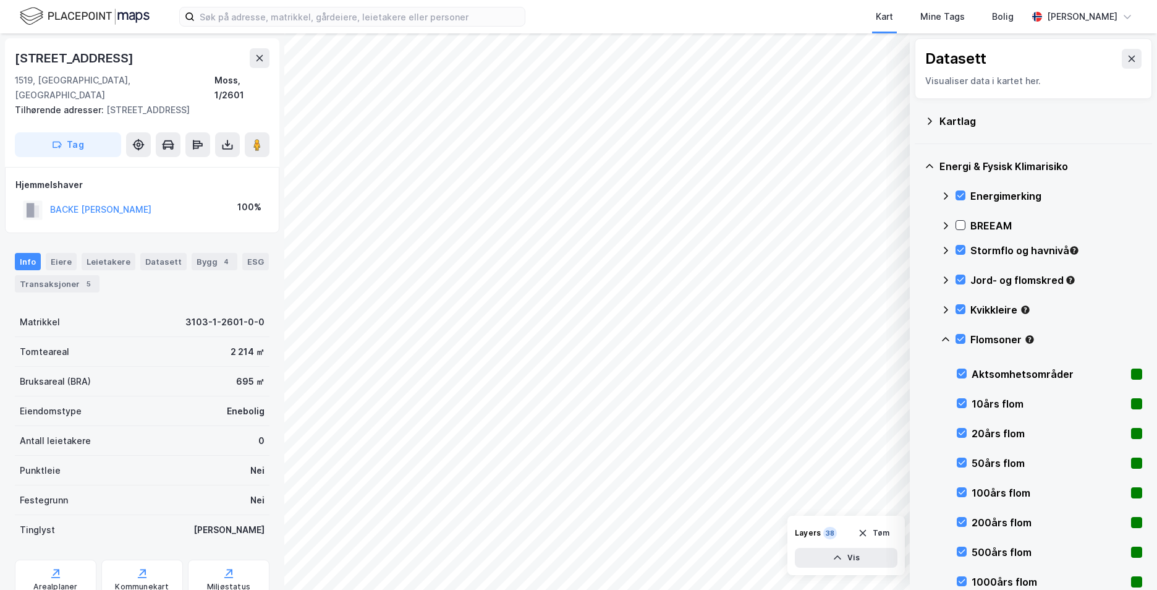
click at [950, 338] on icon at bounding box center [946, 339] width 10 height 10
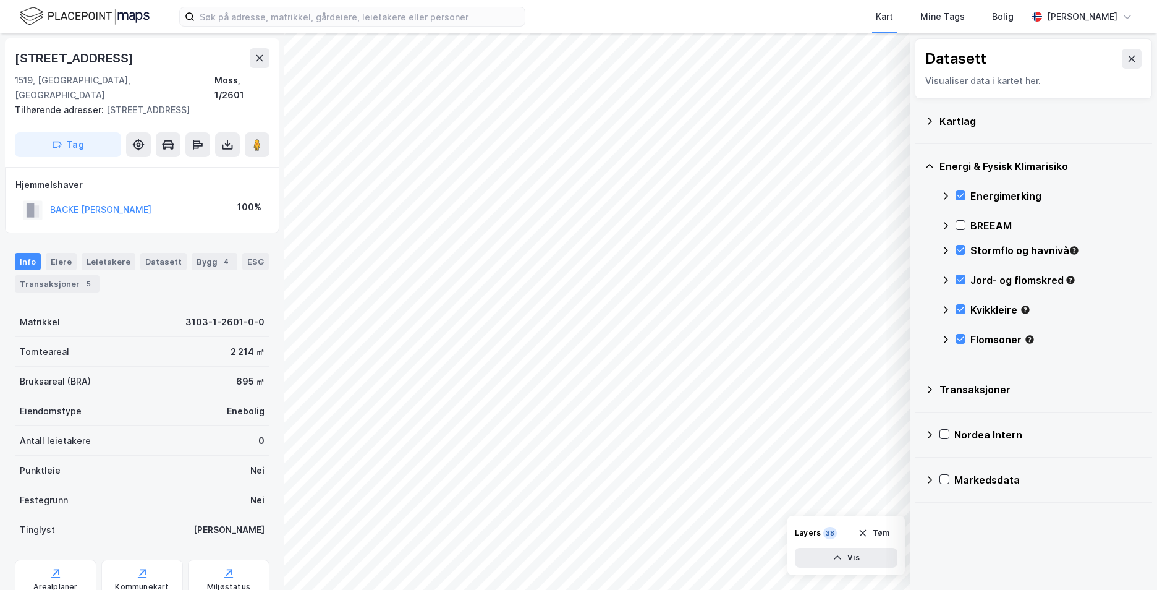
click at [947, 338] on icon at bounding box center [946, 339] width 4 height 7
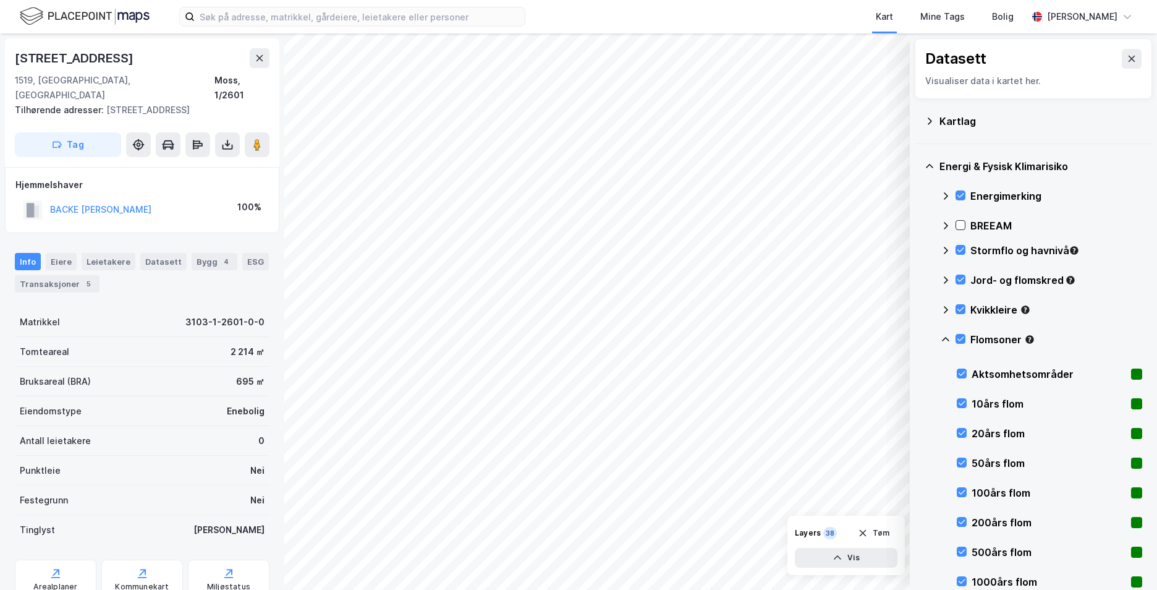
click at [946, 334] on icon at bounding box center [946, 339] width 10 height 10
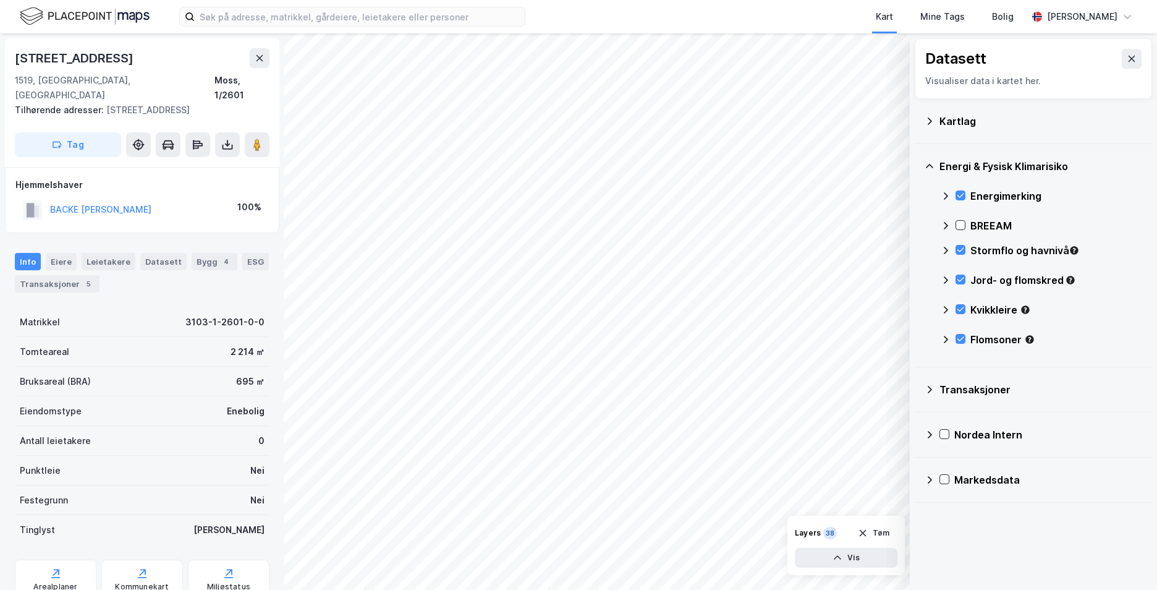
click at [12, 43] on div "Kubberødalleen 1a 1519, Moss, Østfold Moss, 1/2601 Tilhørende adresser: Kubberø…" at bounding box center [142, 102] width 274 height 129
